Goal: Download file/media

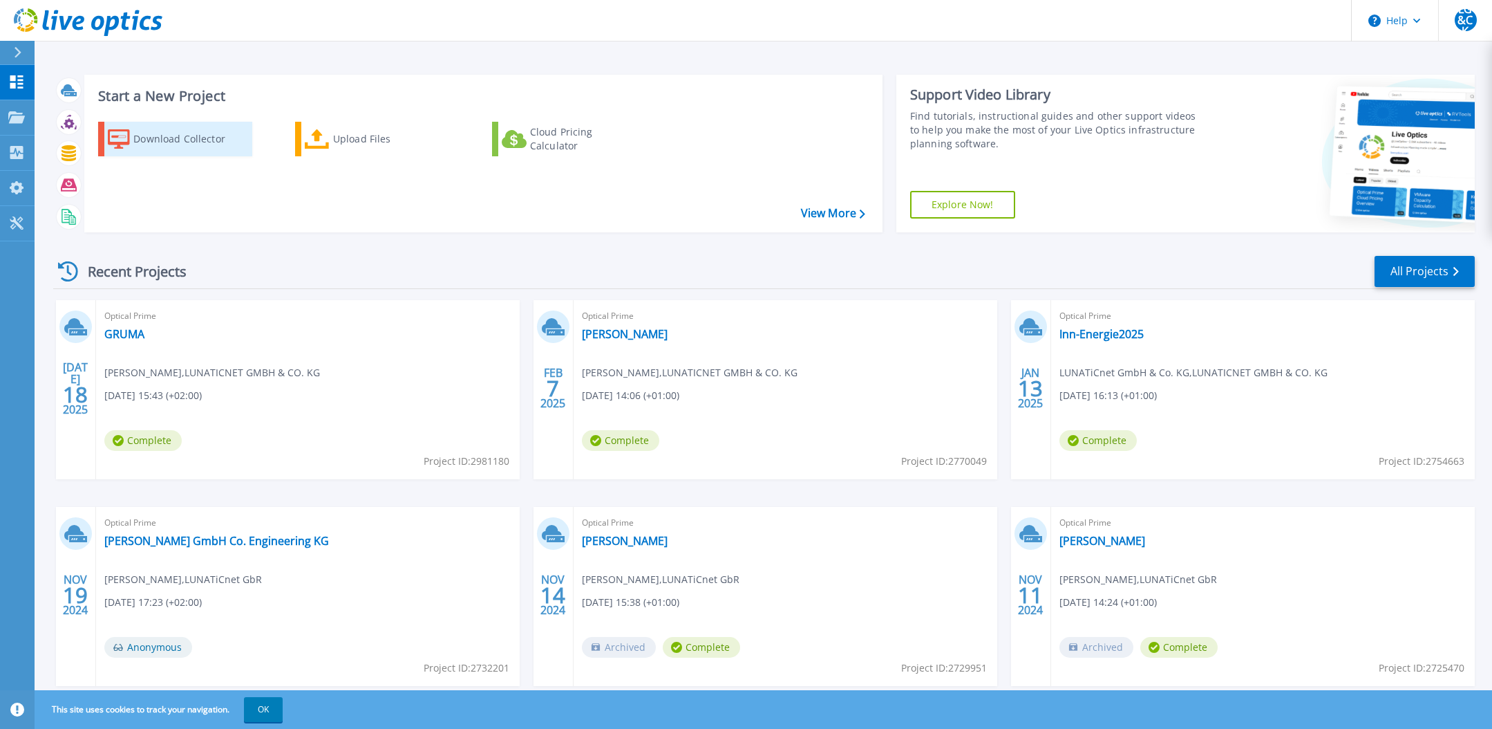
click at [182, 133] on div "Download Collector" at bounding box center [188, 139] width 111 height 28
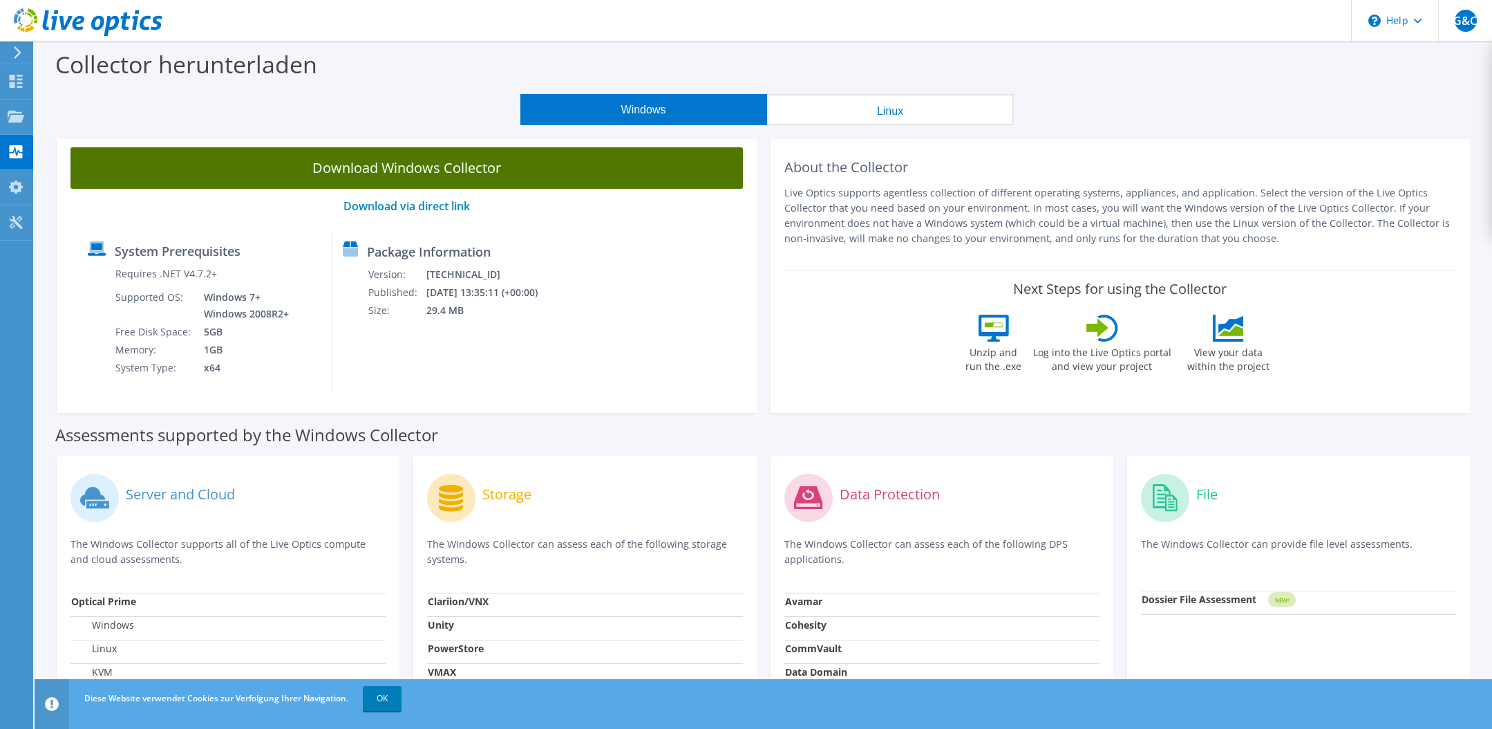
click at [431, 169] on link "Download Windows Collector" at bounding box center [407, 167] width 673 height 41
